Goal: Task Accomplishment & Management: Manage account settings

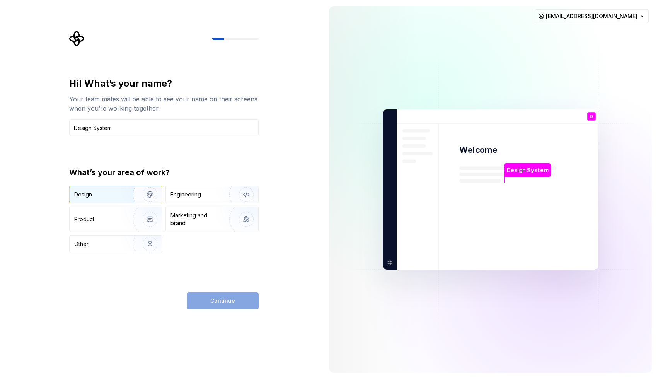
type input "Design System"
click at [129, 200] on img "button" at bounding box center [144, 195] width 49 height 52
click at [223, 304] on span "Continue" at bounding box center [222, 301] width 25 height 8
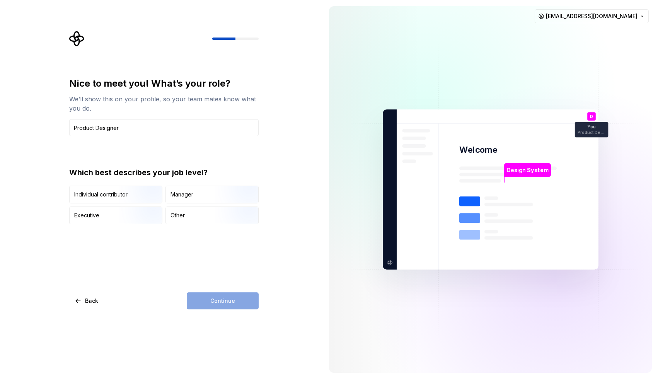
type input "Product Designer"
click at [218, 304] on div "Continue" at bounding box center [223, 300] width 72 height 17
click at [112, 198] on div "Individual contributor" at bounding box center [116, 194] width 92 height 17
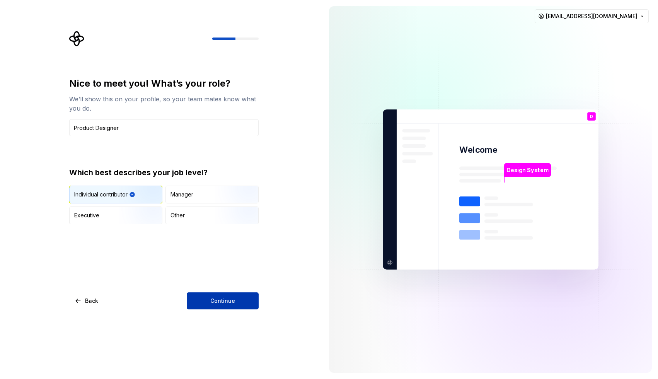
click at [203, 299] on button "Continue" at bounding box center [223, 300] width 72 height 17
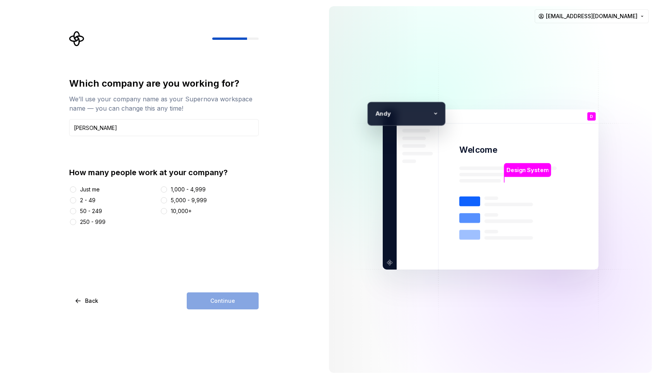
type input "[PERSON_NAME]"
click at [85, 190] on div "Just me" at bounding box center [90, 190] width 20 height 8
click at [76, 190] on button "Just me" at bounding box center [73, 189] width 6 height 6
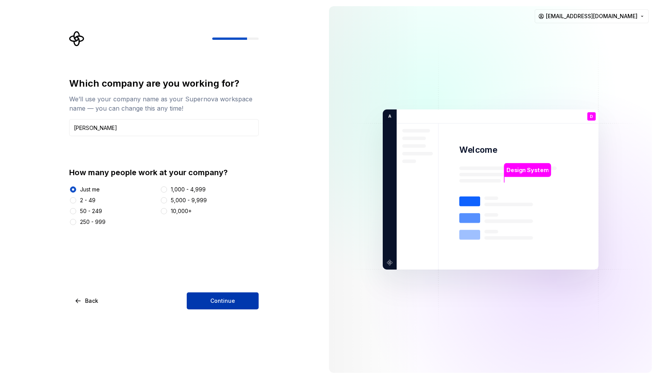
click at [210, 301] on button "Continue" at bounding box center [223, 300] width 72 height 17
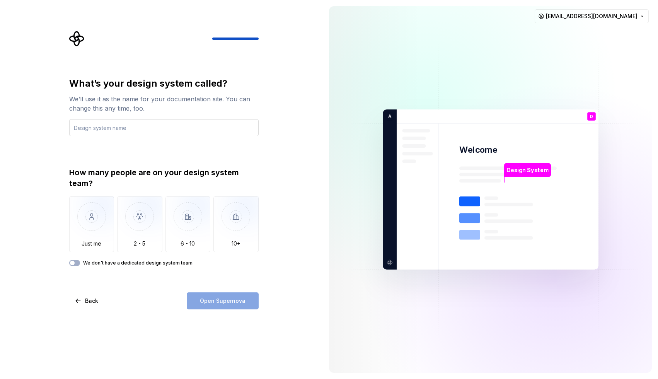
click at [100, 129] on input "text" at bounding box center [163, 127] width 189 height 17
click at [85, 300] on span "Back" at bounding box center [91, 301] width 13 height 8
click at [81, 300] on button "Back" at bounding box center [87, 300] width 36 height 17
click at [112, 124] on input "text" at bounding box center [163, 127] width 189 height 17
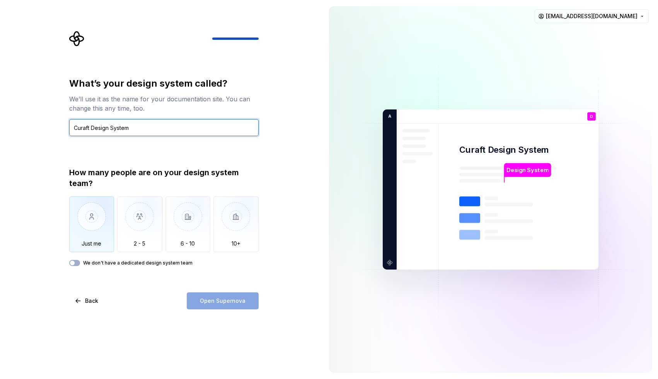
type input "Curaft Design System"
click at [99, 209] on img "button" at bounding box center [91, 222] width 45 height 52
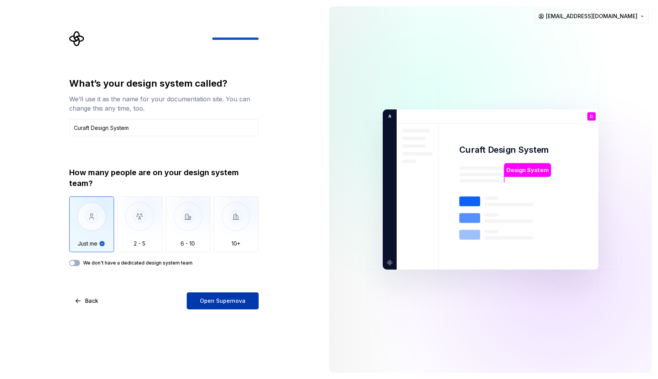
click at [197, 299] on button "Open Supernova" at bounding box center [223, 300] width 72 height 17
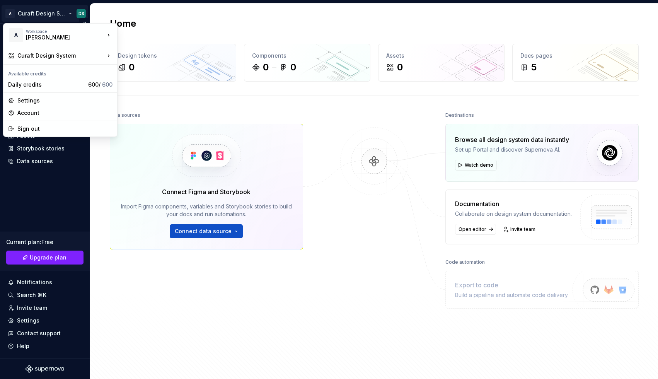
click at [80, 14] on html "A Curaft Design System DS Home Documentation Analytics Code automation Design s…" at bounding box center [329, 189] width 658 height 379
click at [43, 36] on div "Andy" at bounding box center [59, 38] width 66 height 8
click at [34, 98] on div "Settings" at bounding box center [64, 101] width 95 height 8
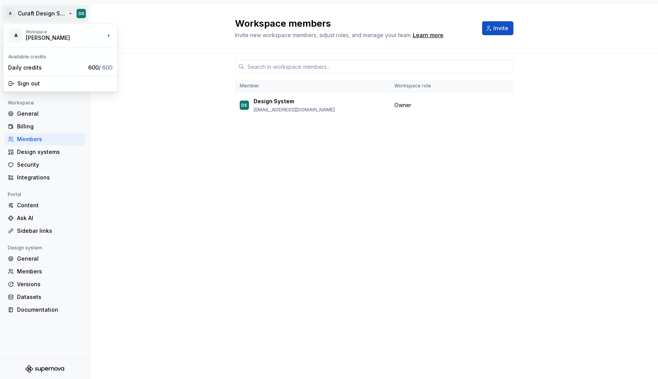
click at [73, 12] on html "A Curaft Design System DS Back Account Profile Authentication Notifications Wor…" at bounding box center [329, 189] width 658 height 379
click at [288, 105] on p "Design System" at bounding box center [274, 101] width 41 height 8
click at [27, 112] on div "General" at bounding box center [49, 114] width 65 height 8
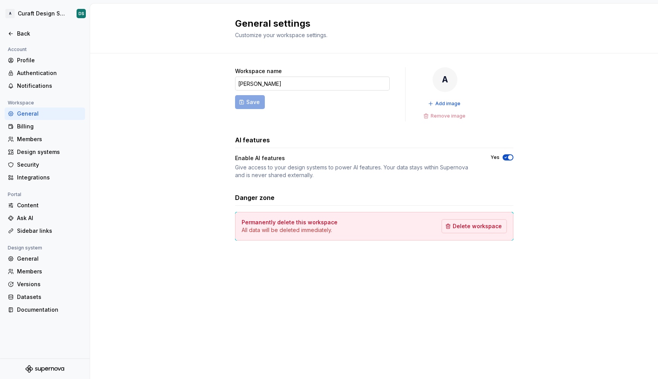
click at [262, 83] on input "Andy" at bounding box center [312, 84] width 155 height 14
type input "Curaft"
click at [439, 100] on span "Add image" at bounding box center [447, 103] width 25 height 6
click at [82, 12] on html "Curaft Design System DS Back Account Profile Authentication Notifications Works…" at bounding box center [329, 189] width 658 height 379
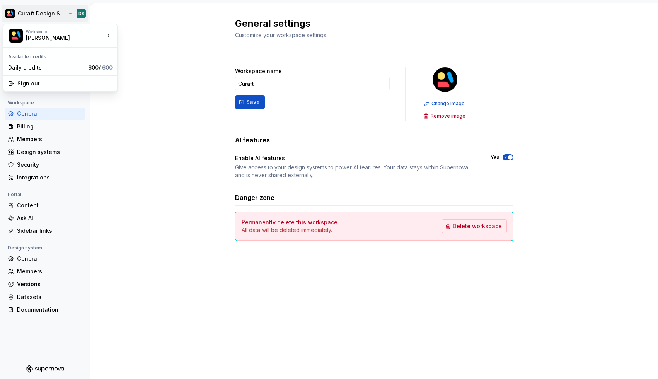
click at [145, 138] on html "Curaft Design System DS Back Account Profile Authentication Notifications Works…" at bounding box center [329, 189] width 658 height 379
click at [24, 36] on div "Back" at bounding box center [49, 34] width 65 height 8
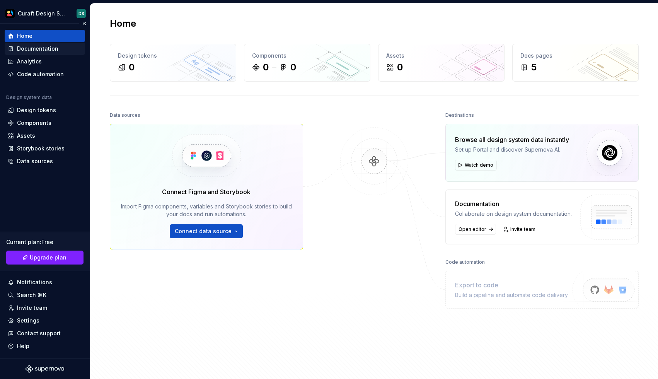
click at [27, 51] on div "Documentation" at bounding box center [37, 49] width 41 height 8
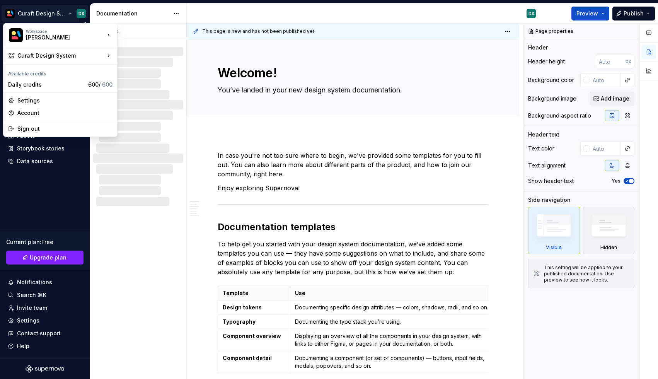
click at [37, 15] on html "Curaft Design System DS Home Documentation Analytics Code automation Design sys…" at bounding box center [329, 189] width 658 height 379
click at [37, 129] on div "Sign out" at bounding box center [64, 129] width 95 height 8
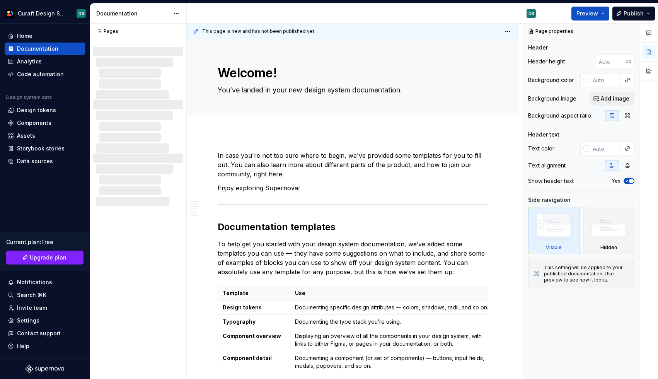
type textarea "*"
